Goal: Task Accomplishment & Management: Manage account settings

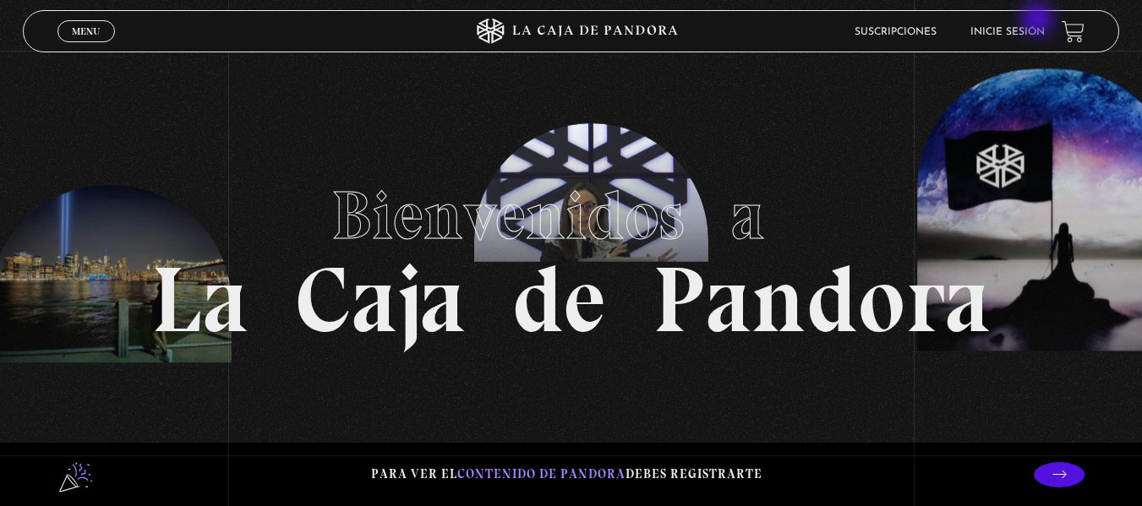
click at [1038, 21] on li "Inicie sesión" at bounding box center [1007, 32] width 74 height 26
click at [1034, 29] on link "Inicie sesión" at bounding box center [1007, 32] width 74 height 10
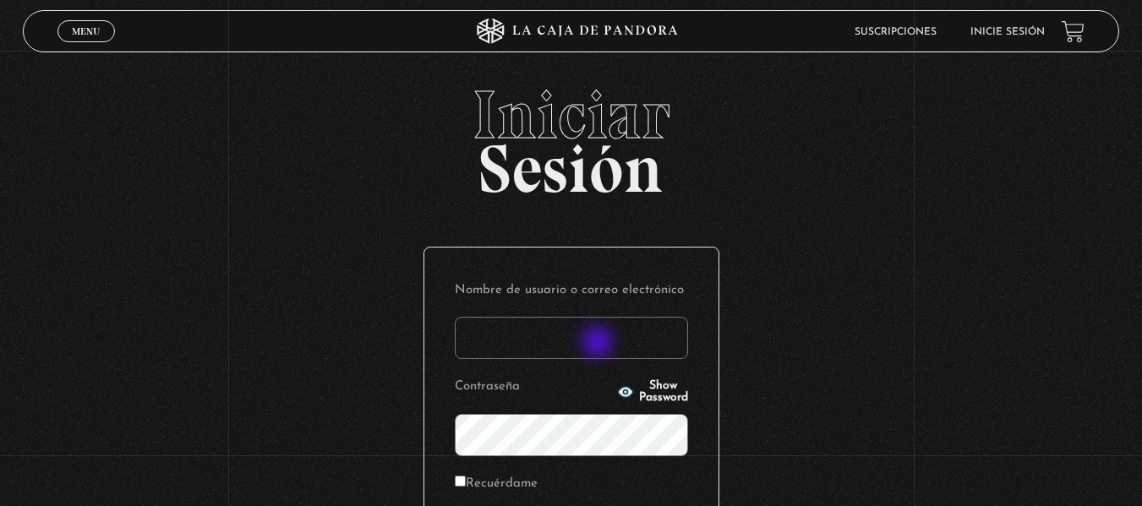
click at [599, 344] on input "Nombre de usuario o correo electrónico" at bounding box center [571, 338] width 233 height 42
type input "[EMAIL_ADDRESS][DOMAIN_NAME]"
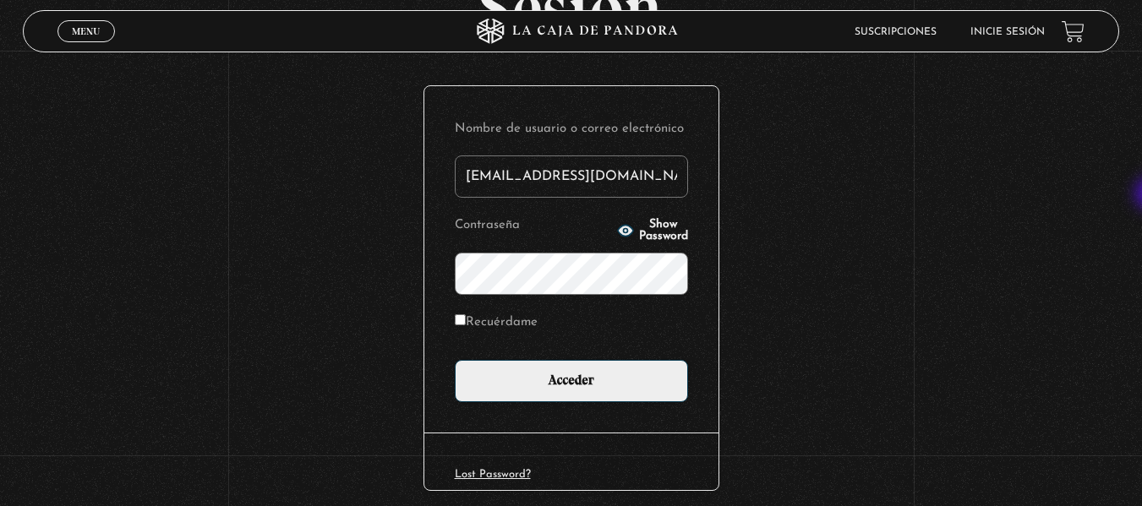
scroll to position [171, 0]
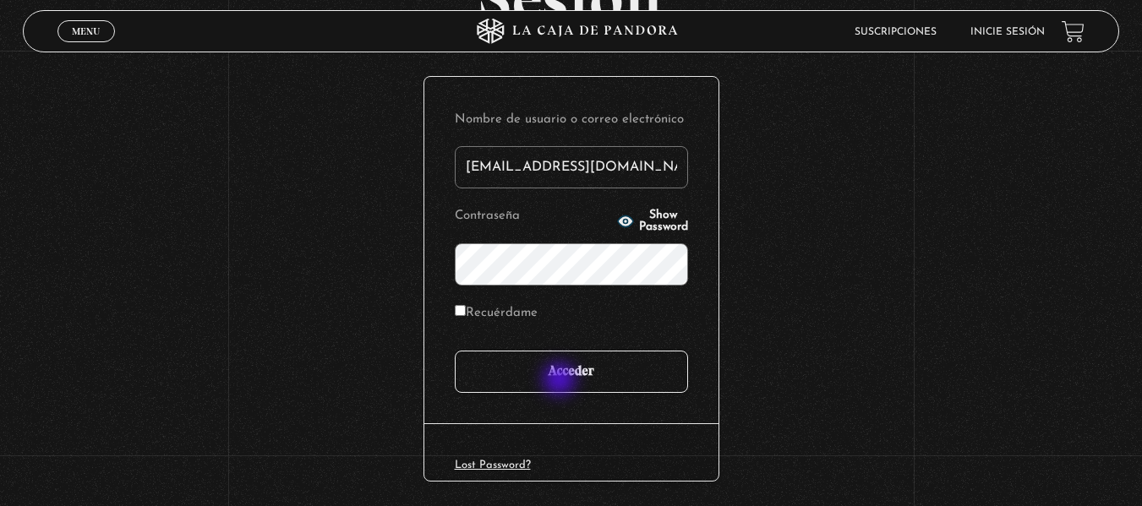
click at [561, 381] on input "Acceder" at bounding box center [571, 372] width 233 height 42
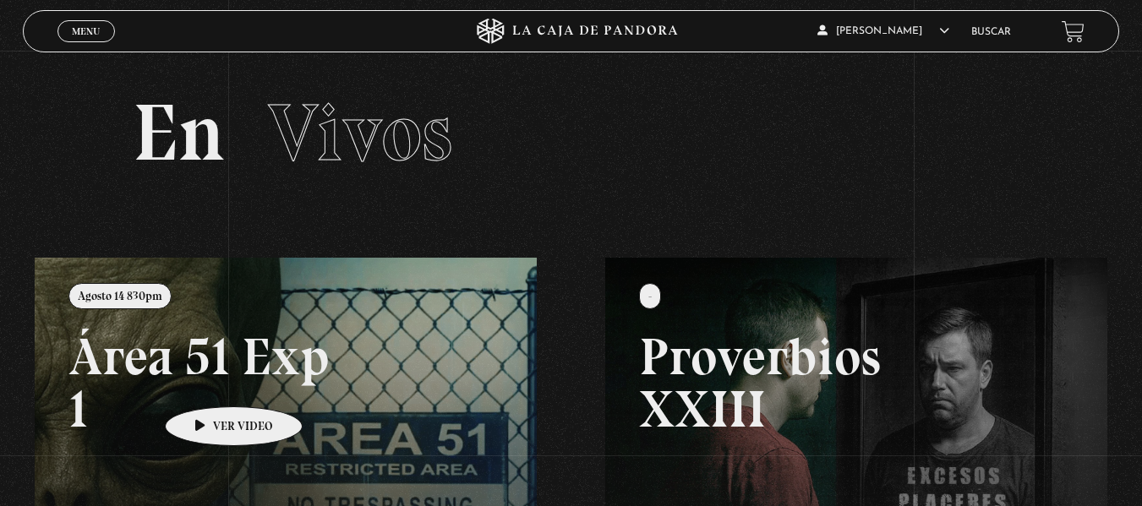
click at [207, 381] on link at bounding box center [606, 511] width 1142 height 506
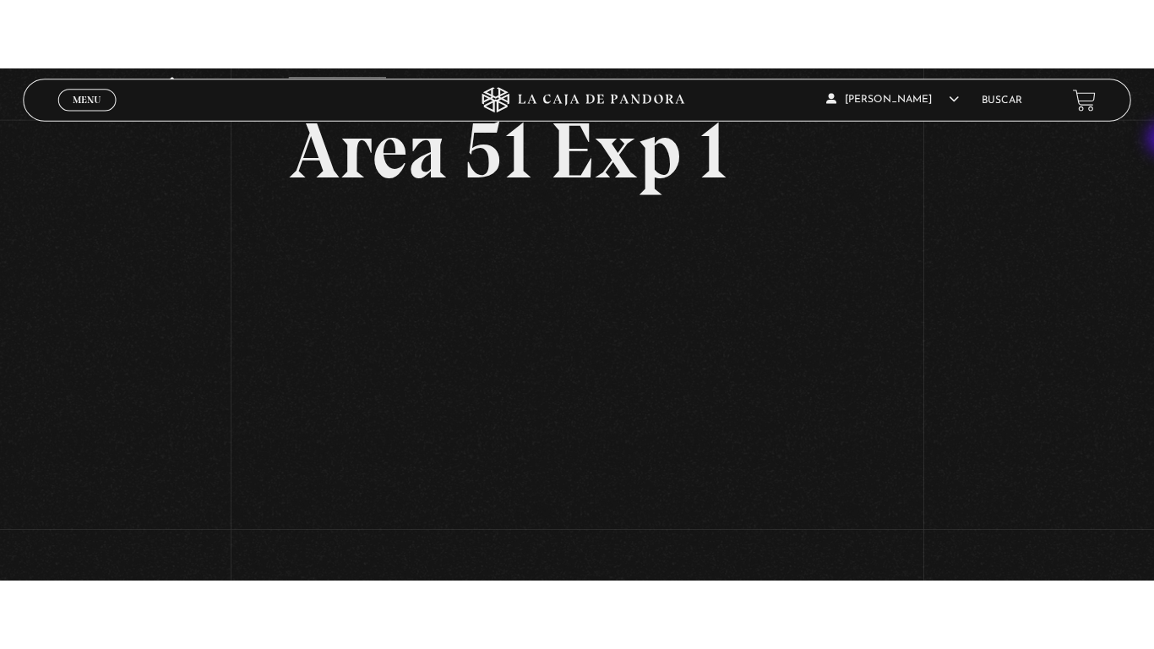
scroll to position [105, 0]
